Goal: Task Accomplishment & Management: Use online tool/utility

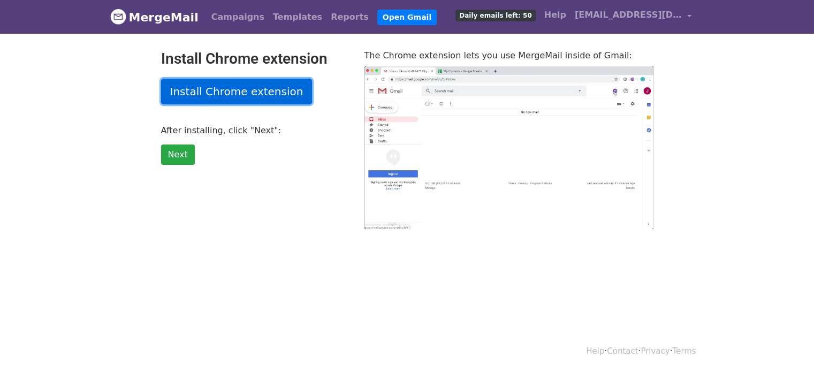
click at [229, 96] on link "Install Chrome extension" at bounding box center [237, 92] width 152 height 26
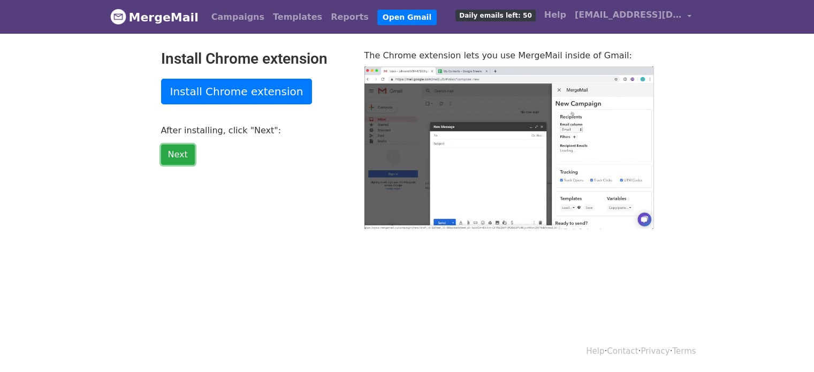
drag, startPoint x: 183, startPoint y: 154, endPoint x: 194, endPoint y: 162, distance: 14.1
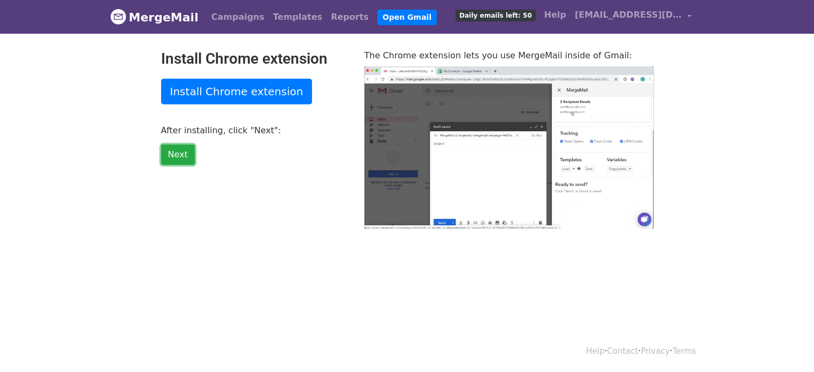
click at [183, 154] on link "Next" at bounding box center [178, 155] width 34 height 20
type input "53.78"
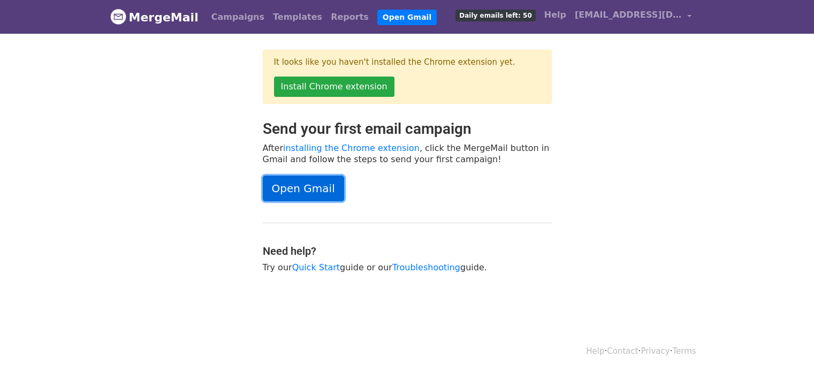
click at [313, 181] on link "Open Gmail" at bounding box center [303, 189] width 81 height 26
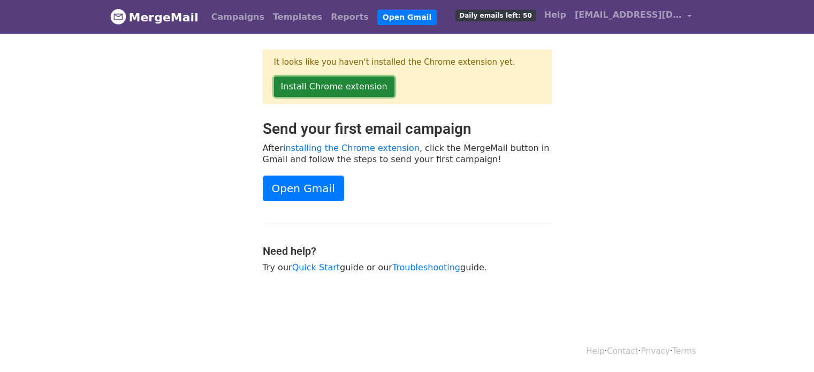
click at [365, 92] on link "Install Chrome extension" at bounding box center [334, 87] width 120 height 20
